Goal: Task Accomplishment & Management: Complete application form

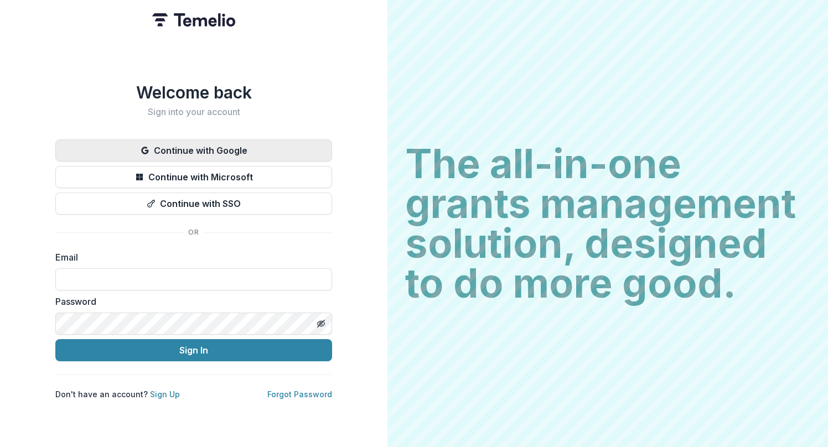
click at [261, 150] on button "Continue with Google" at bounding box center [193, 150] width 277 height 22
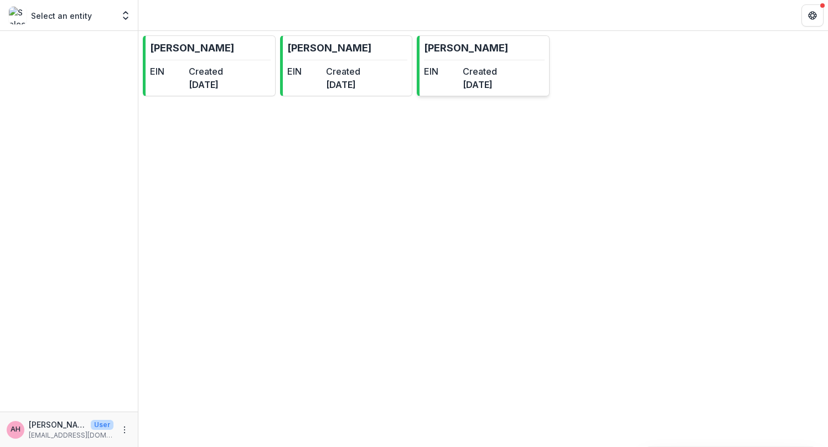
click at [488, 76] on dt "Created" at bounding box center [480, 71] width 34 height 13
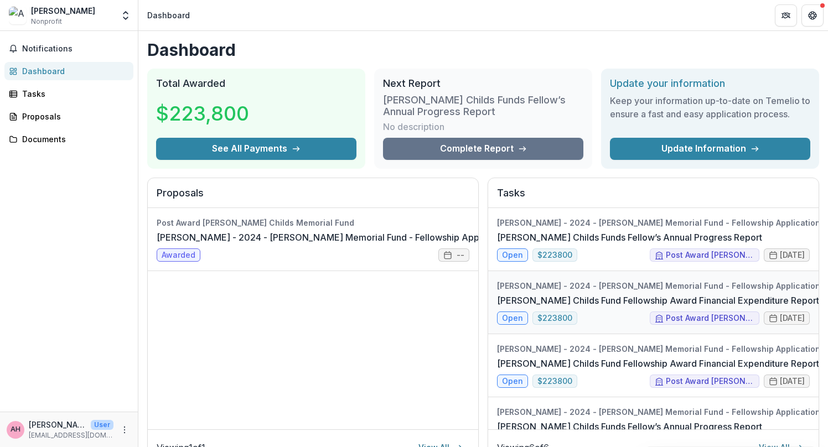
click at [600, 298] on link "[PERSON_NAME] Childs Fund Fellowship Award Financial Expenditure Report" at bounding box center [658, 300] width 322 height 13
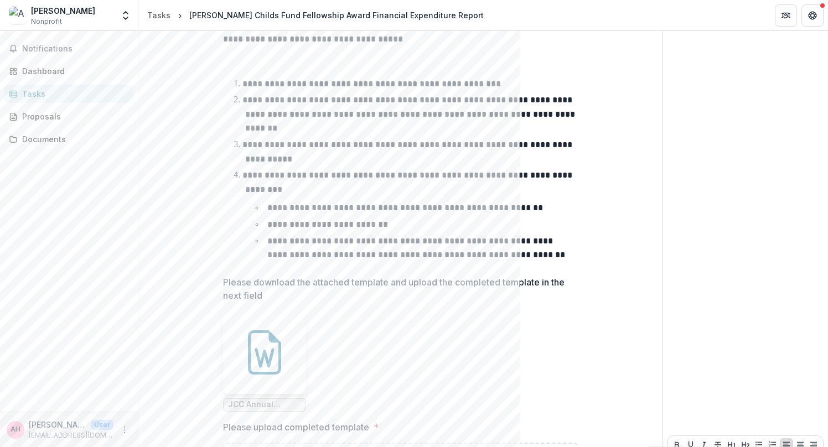
scroll to position [422, 0]
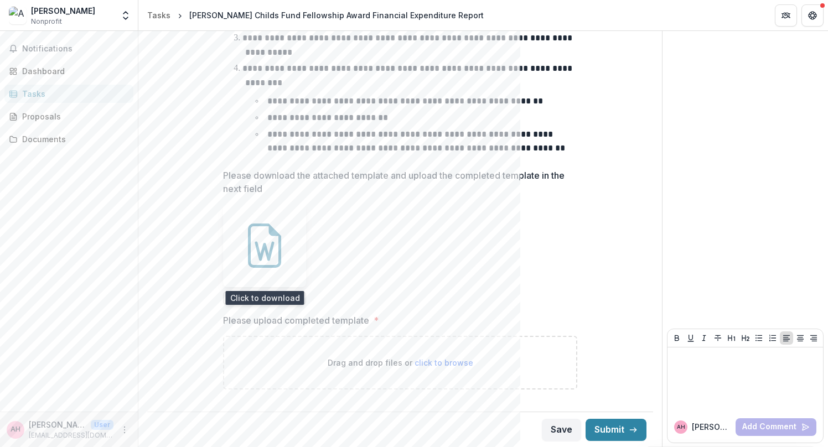
click at [268, 240] on icon at bounding box center [264, 246] width 44 height 44
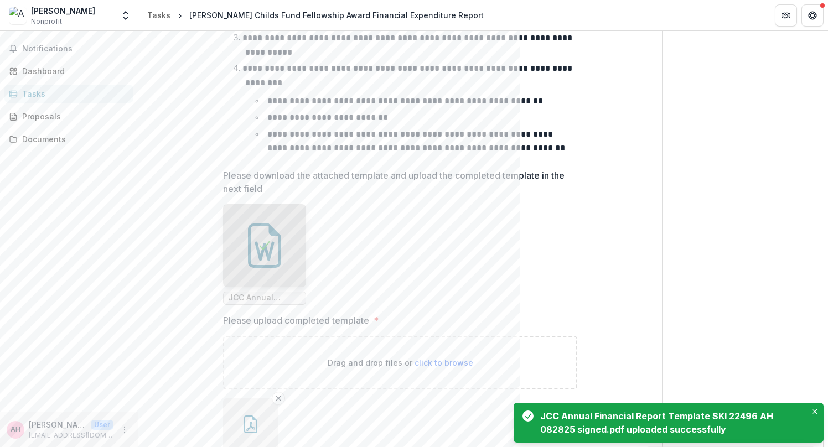
click at [438, 282] on ul "JCC Annual Financial Report Template.docx" at bounding box center [400, 254] width 354 height 101
click at [821, 410] on button "Close" at bounding box center [814, 411] width 13 height 13
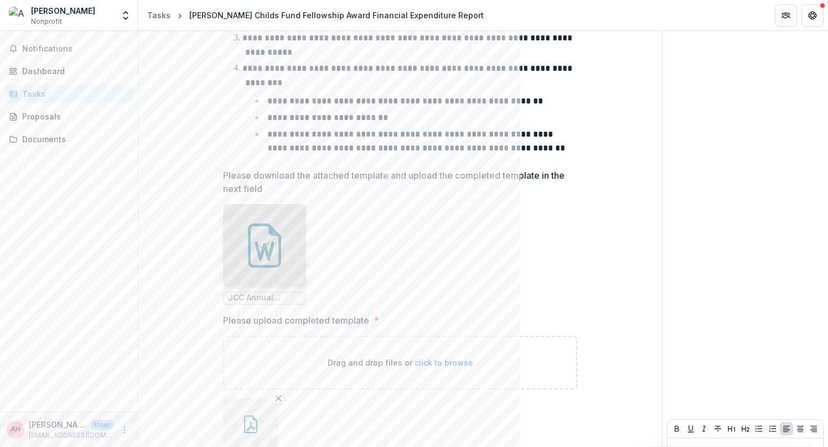
scroll to position [513, 0]
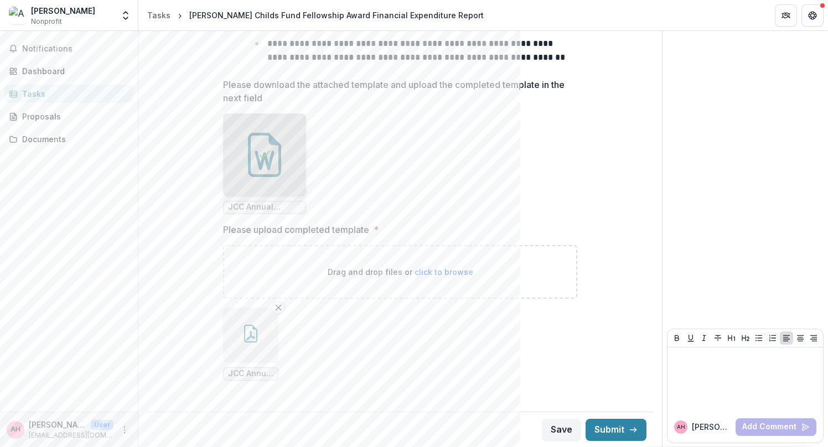
click at [236, 335] on button "button" at bounding box center [250, 335] width 55 height 55
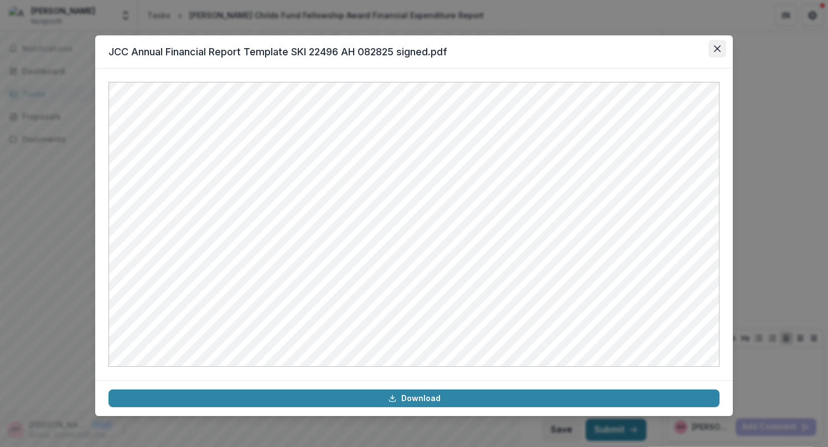
click at [716, 45] on icon "Close" at bounding box center [717, 48] width 7 height 7
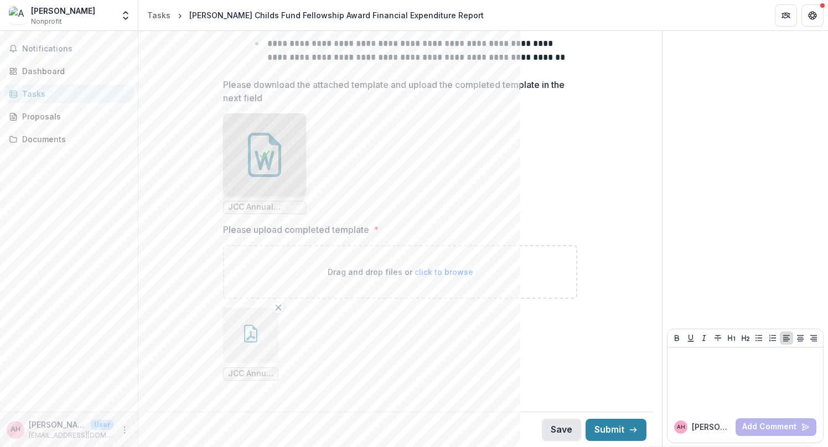
click at [559, 426] on button "Save" at bounding box center [561, 430] width 39 height 22
click at [613, 428] on button "Submit" at bounding box center [616, 430] width 61 height 22
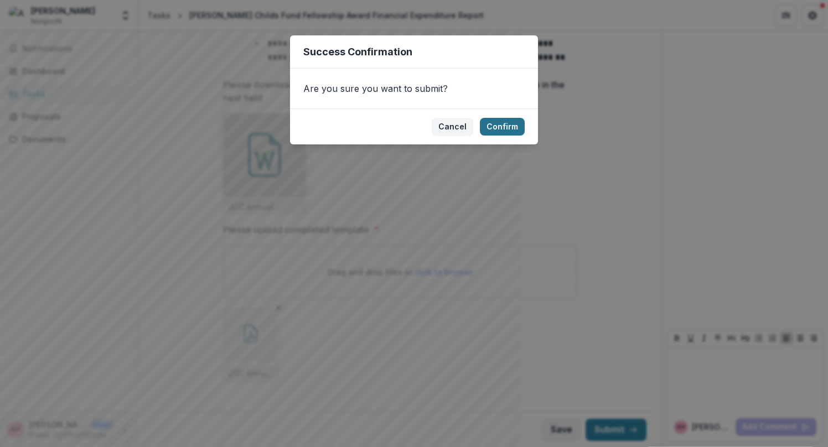
click at [505, 122] on button "Confirm" at bounding box center [502, 127] width 45 height 18
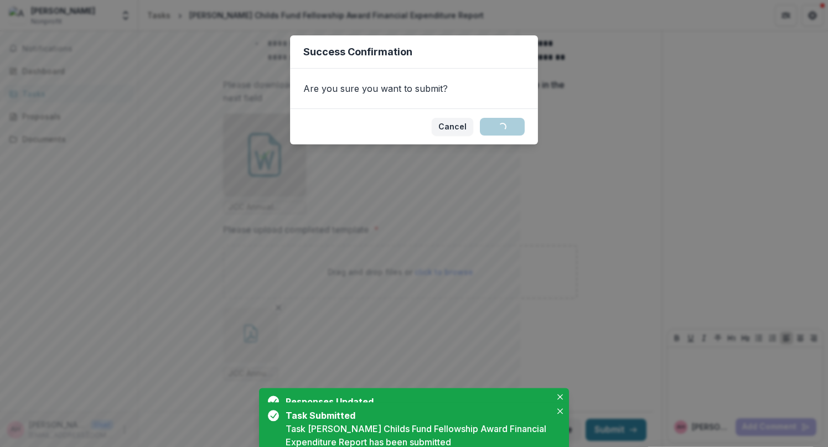
scroll to position [517, 0]
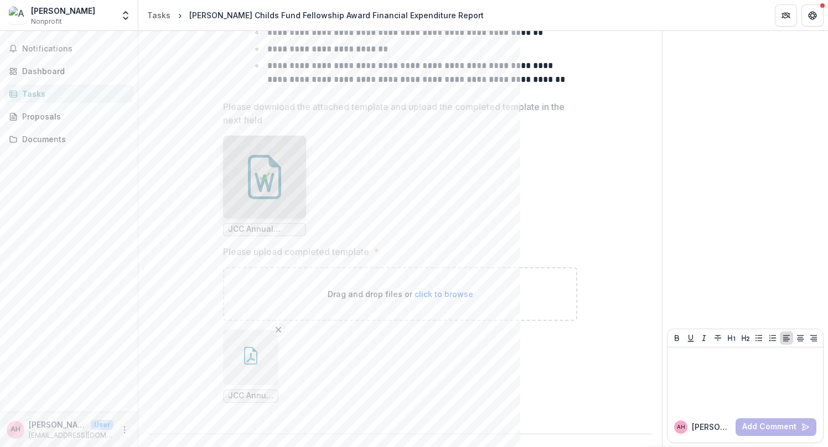
click at [251, 365] on button "button" at bounding box center [250, 357] width 55 height 55
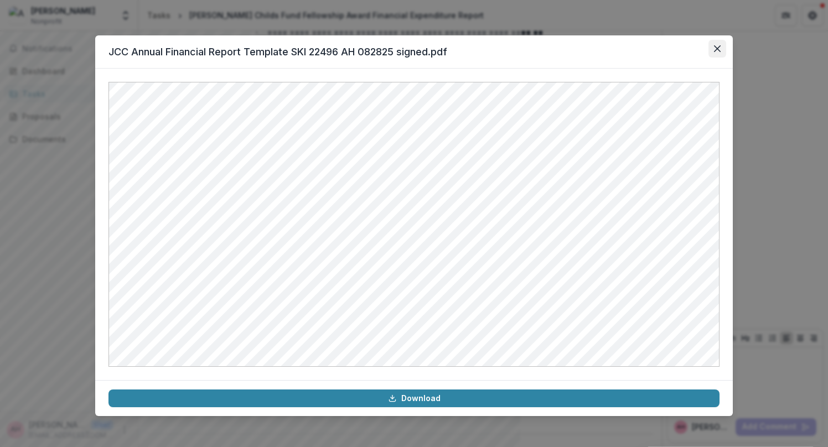
click at [719, 50] on icon "Close" at bounding box center [717, 48] width 7 height 7
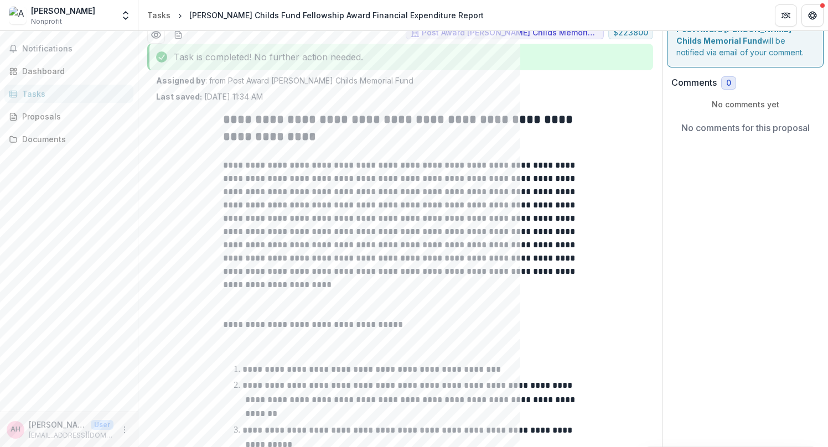
scroll to position [0, 0]
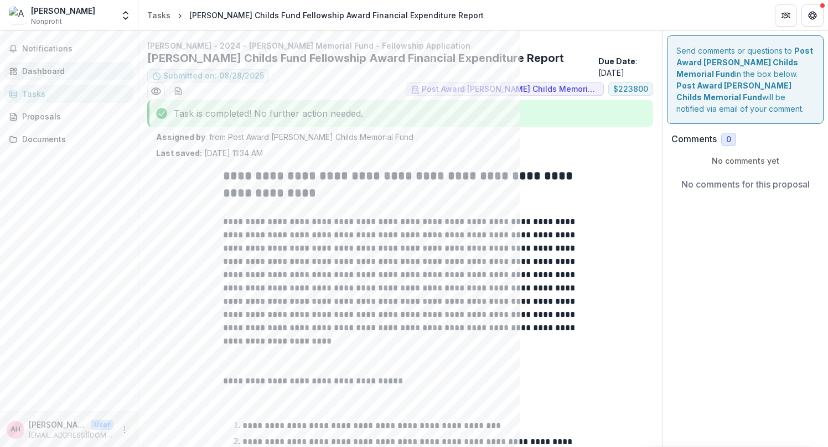
click at [49, 72] on div "Dashboard" at bounding box center [73, 71] width 102 height 12
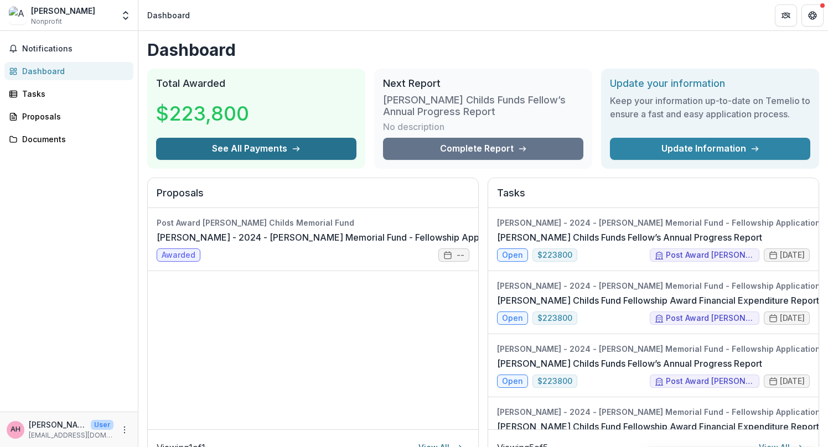
click at [317, 151] on button "See All Payments" at bounding box center [256, 149] width 200 height 22
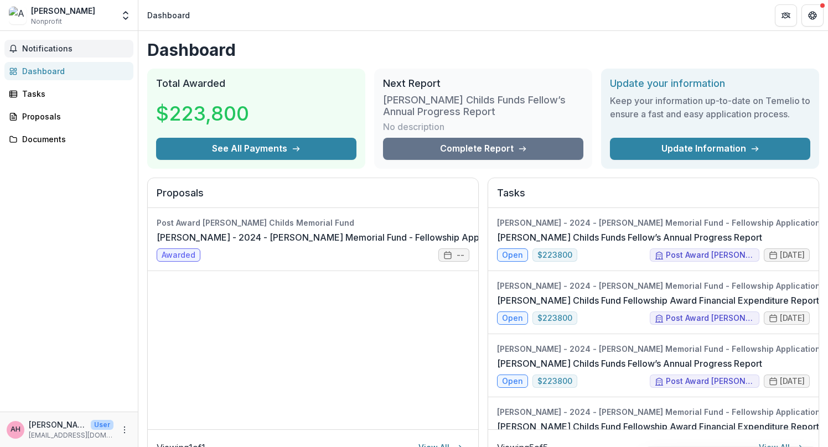
click at [43, 51] on span "Notifications" at bounding box center [75, 48] width 107 height 9
click at [48, 65] on div "Dashboard" at bounding box center [73, 71] width 102 height 12
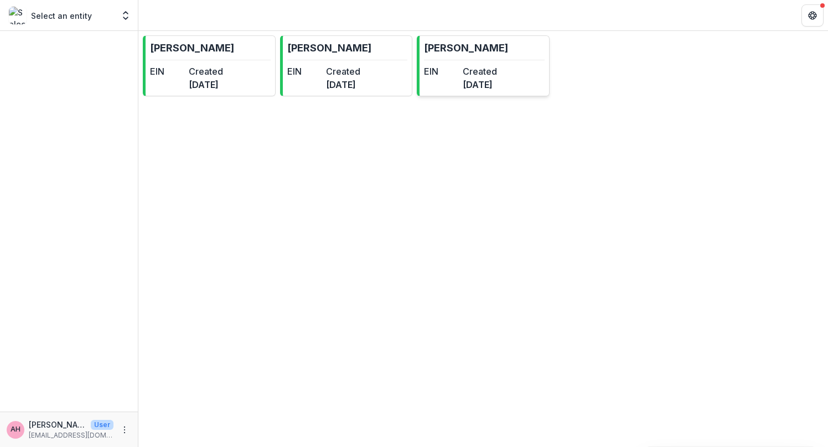
click at [482, 73] on div "EIN Created 2 months ago" at bounding box center [460, 78] width 73 height 27
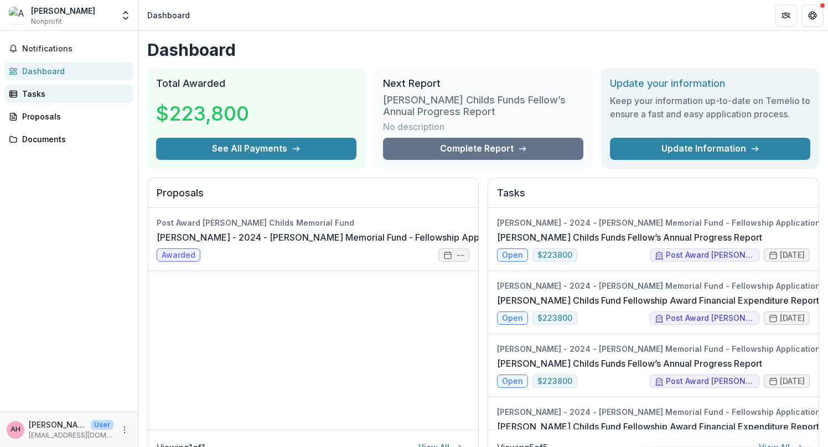
click at [96, 94] on div "Tasks" at bounding box center [73, 94] width 102 height 12
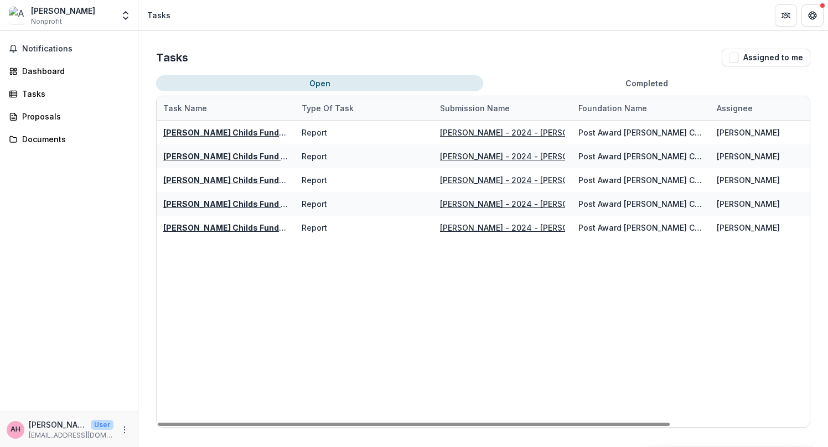
click at [557, 86] on button "Completed" at bounding box center [646, 83] width 327 height 16
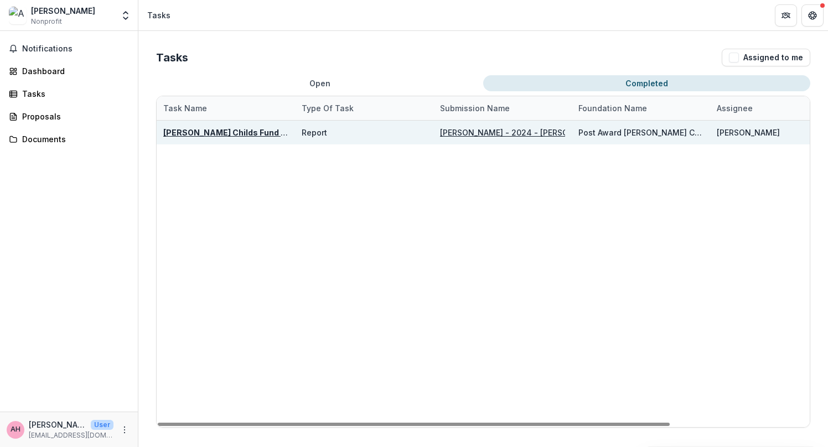
click at [268, 132] on u "[PERSON_NAME] Childs Fund Fellowship Award Financial Expenditure Report" at bounding box center [314, 132] width 303 height 9
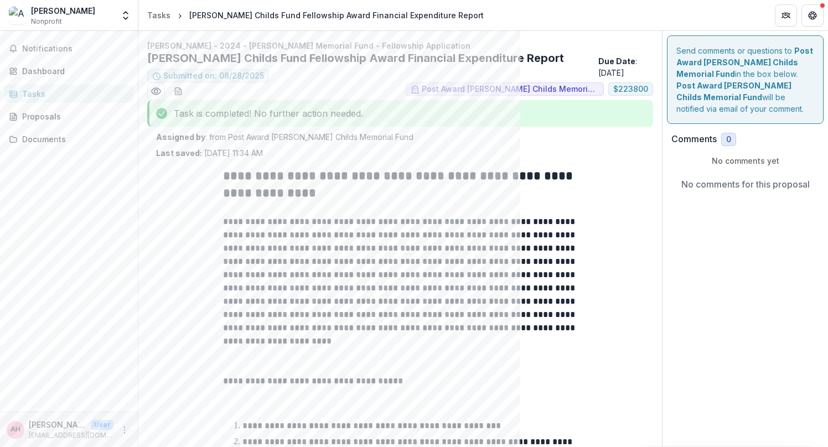
scroll to position [517, 0]
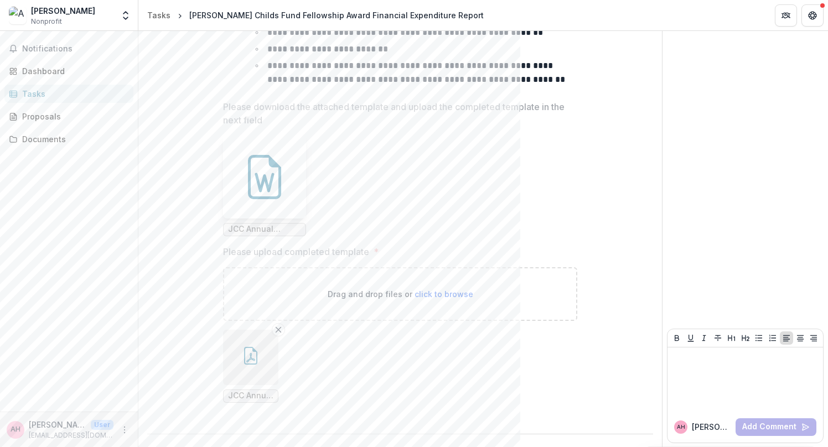
click at [246, 353] on icon "button" at bounding box center [251, 356] width 18 height 18
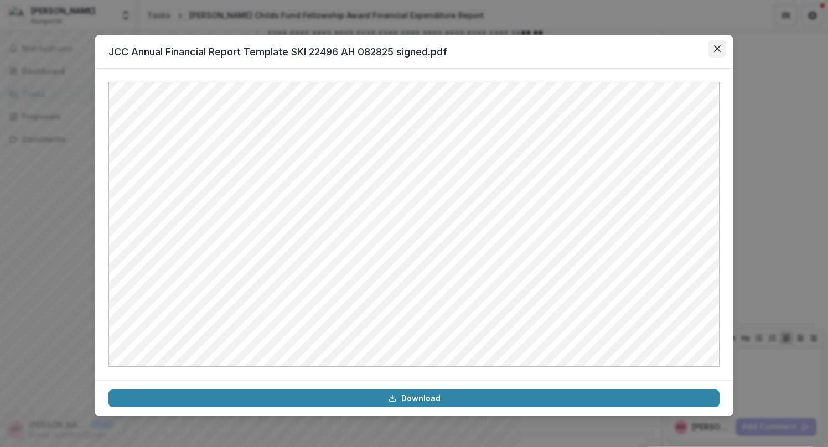
click at [715, 49] on icon "Close" at bounding box center [717, 48] width 7 height 7
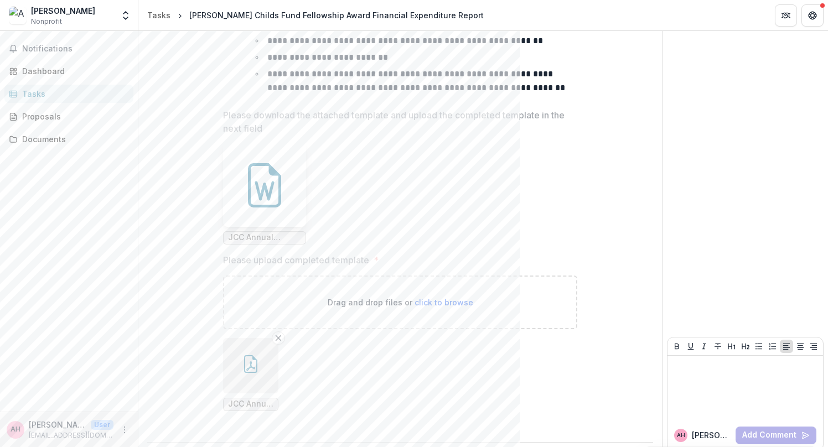
scroll to position [510, 0]
click at [223, 338] on button "button" at bounding box center [250, 365] width 55 height 55
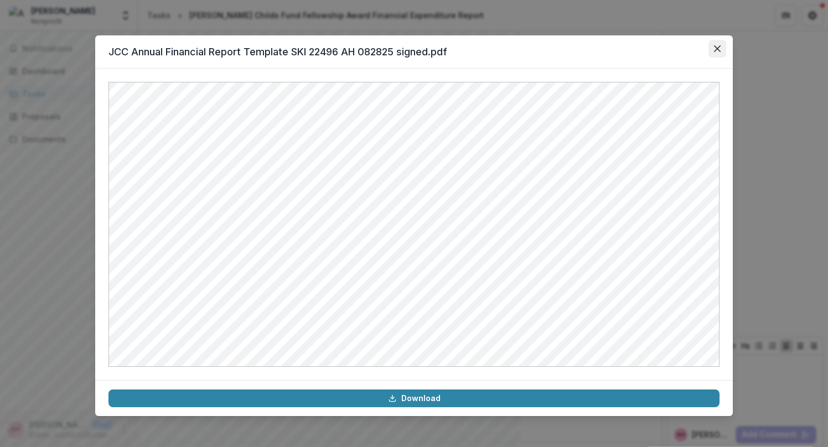
click at [718, 48] on icon "Close" at bounding box center [717, 48] width 7 height 7
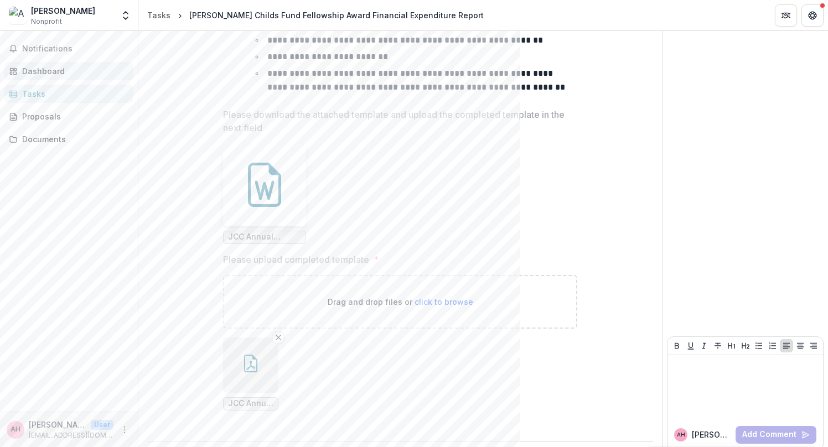
click at [60, 66] on div "Dashboard" at bounding box center [73, 71] width 102 height 12
